Goal: Task Accomplishment & Management: Use online tool/utility

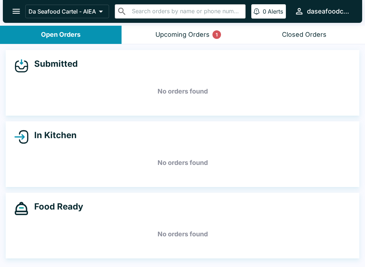
click at [205, 31] on div "Upcoming Orders 1" at bounding box center [182, 35] width 54 height 8
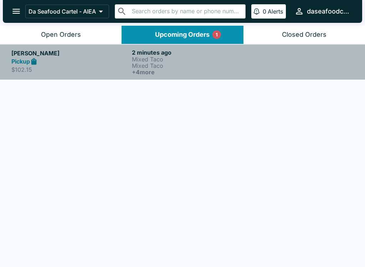
click at [230, 61] on p "Mixed Taco" at bounding box center [191, 59] width 118 height 6
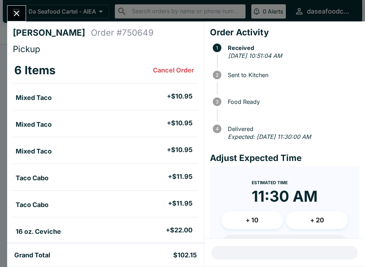
click at [18, 9] on icon "Close" at bounding box center [17, 14] width 10 height 10
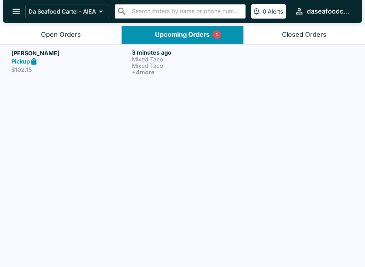
click at [66, 60] on div "Pickup" at bounding box center [70, 61] width 118 height 8
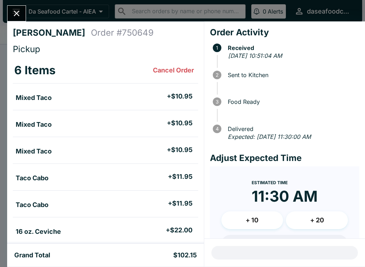
click at [15, 10] on icon "Close" at bounding box center [17, 14] width 10 height 10
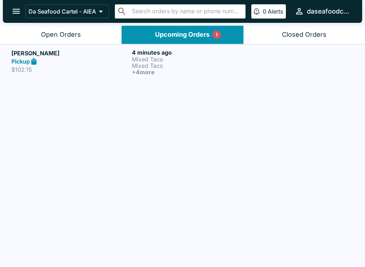
click at [41, 35] on button "Open Orders" at bounding box center [61, 35] width 122 height 18
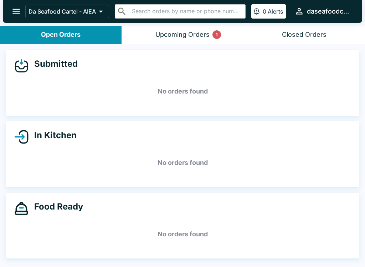
scroll to position [1, 0]
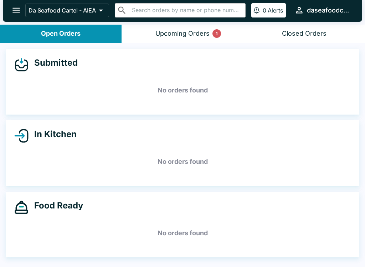
click at [154, 34] on button "Upcoming Orders 1" at bounding box center [183, 34] width 122 height 18
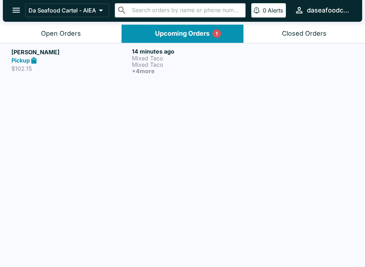
click at [116, 67] on p "$102.15" at bounding box center [70, 68] width 118 height 7
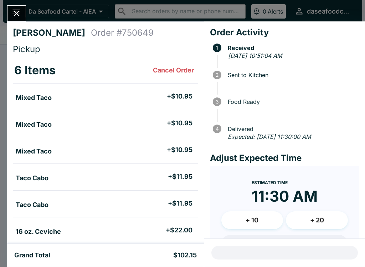
click at [21, 19] on button "Close" at bounding box center [16, 13] width 18 height 15
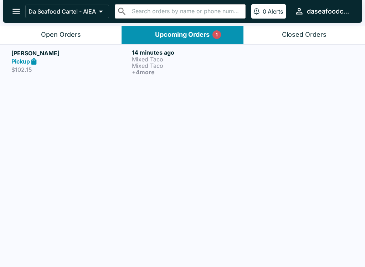
click at [50, 30] on button "Open Orders" at bounding box center [61, 35] width 122 height 18
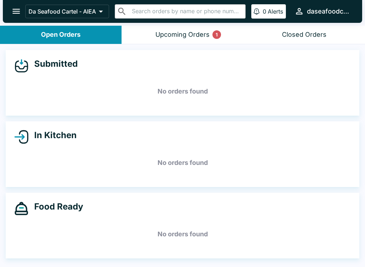
click at [198, 41] on button "Upcoming Orders 1" at bounding box center [183, 35] width 122 height 18
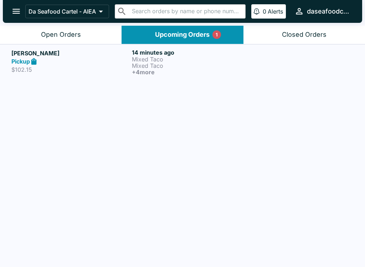
click at [76, 26] on button "Open Orders" at bounding box center [61, 35] width 122 height 18
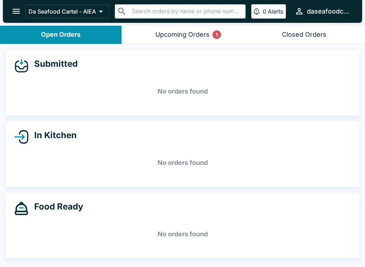
click at [177, 41] on button "Upcoming Orders 1" at bounding box center [183, 35] width 122 height 18
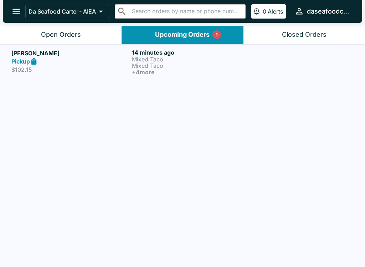
click at [114, 66] on p "$102.15" at bounding box center [70, 69] width 118 height 7
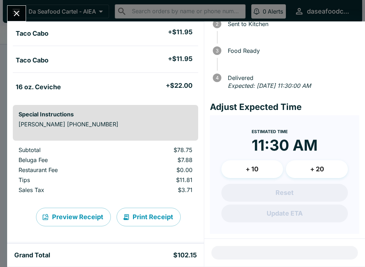
scroll to position [144, 0]
click at [16, 12] on icon "Close" at bounding box center [17, 14] width 6 height 6
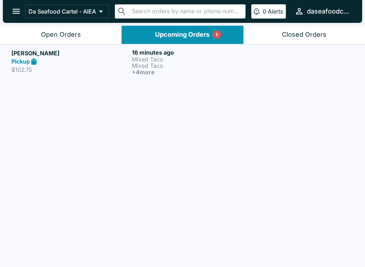
click at [62, 29] on button "Open Orders" at bounding box center [61, 35] width 122 height 18
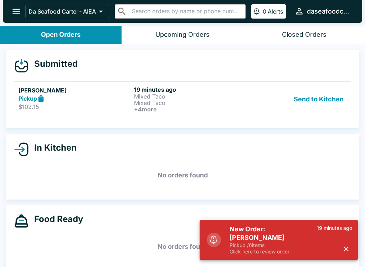
click at [320, 101] on button "Send to Kitchen" at bounding box center [319, 99] width 56 height 26
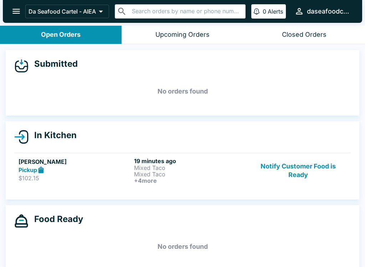
click at [305, 173] on button "Notify Customer Food is Ready" at bounding box center [298, 170] width 97 height 26
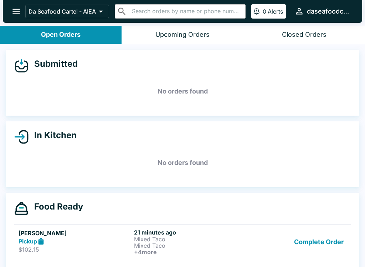
click at [322, 243] on button "Complete Order" at bounding box center [318, 241] width 55 height 26
